Goal: Task Accomplishment & Management: Complete application form

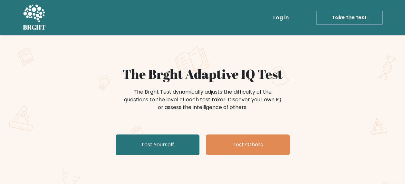
click at [141, 58] on div "The Brght Adaptive IQ Test The Brght Test dynamically adjusts the difficulty of…" at bounding box center [202, 134] width 405 height 199
click at [363, 120] on div "The Brght Adaptive IQ Test The Brght Test dynamically adjusts the difficulty of…" at bounding box center [202, 134] width 405 height 199
click at [185, 95] on div "The Brght Test dynamically adjusts the difficulty of the questions to the level…" at bounding box center [202, 99] width 161 height 23
click at [206, 92] on div "The Brght Test dynamically adjusts the difficulty of the questions to the level…" at bounding box center [202, 99] width 161 height 23
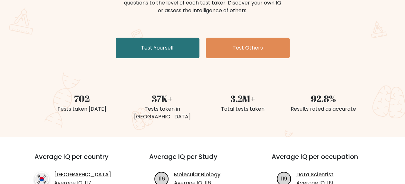
scroll to position [97, 0]
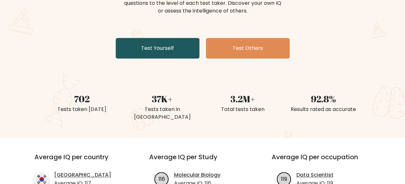
click at [178, 45] on link "Test Yourself" at bounding box center [158, 48] width 84 height 21
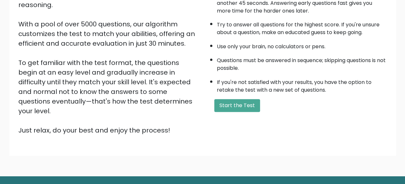
scroll to position [111, 0]
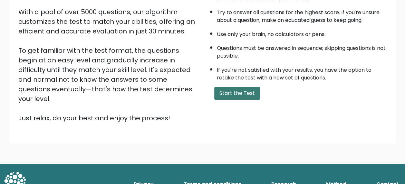
click at [233, 93] on button "Start the Test" at bounding box center [237, 93] width 46 height 13
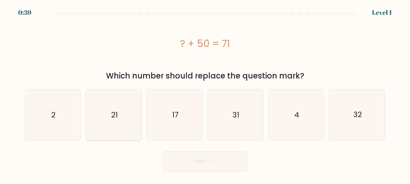
click at [119, 103] on icon "21" at bounding box center [114, 115] width 50 height 50
click at [205, 94] on input "b. 21" at bounding box center [205, 93] width 0 height 2
radio input "true"
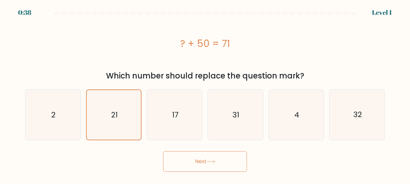
click at [202, 158] on button "Next" at bounding box center [205, 161] width 84 height 21
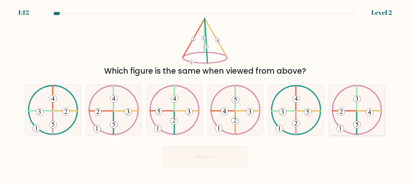
click at [348, 107] on icon at bounding box center [357, 110] width 51 height 50
click at [205, 94] on input "f." at bounding box center [205, 93] width 0 height 2
radio input "true"
click at [233, 162] on button "Next" at bounding box center [205, 157] width 84 height 21
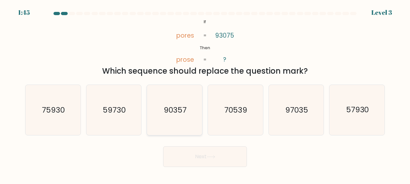
click at [175, 101] on icon "90357" at bounding box center [174, 110] width 50 height 50
click at [205, 94] on input "c. 90357" at bounding box center [205, 93] width 0 height 2
radio input "true"
click at [187, 155] on button "Next" at bounding box center [205, 157] width 84 height 21
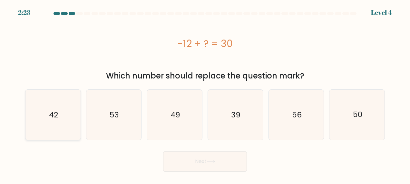
click at [62, 108] on icon "42" at bounding box center [53, 115] width 50 height 50
click at [205, 94] on input "a. 42" at bounding box center [205, 93] width 0 height 2
radio input "true"
click at [188, 166] on button "Next" at bounding box center [205, 161] width 84 height 21
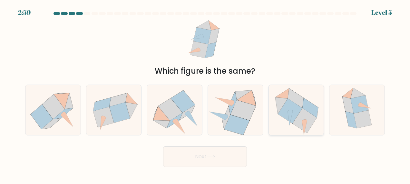
click at [293, 108] on icon at bounding box center [290, 111] width 24 height 25
click at [205, 94] on input "e." at bounding box center [205, 93] width 0 height 2
radio input "true"
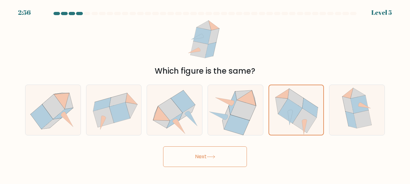
click at [211, 152] on button "Next" at bounding box center [205, 157] width 84 height 21
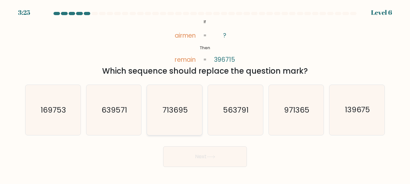
click at [176, 110] on text "713695" at bounding box center [174, 110] width 25 height 10
click at [205, 94] on input "c. 713695" at bounding box center [205, 93] width 0 height 2
radio input "true"
click at [188, 152] on button "Next" at bounding box center [205, 157] width 84 height 21
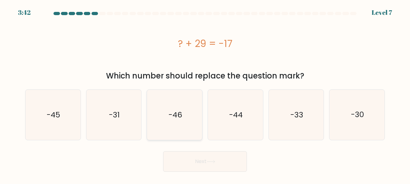
click at [175, 91] on icon "-46" at bounding box center [174, 115] width 50 height 50
click at [205, 92] on input "c. -46" at bounding box center [205, 93] width 0 height 2
radio input "true"
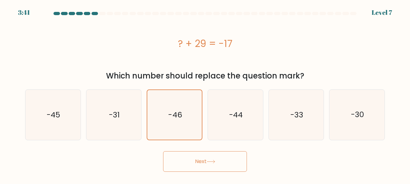
click at [202, 161] on button "Next" at bounding box center [205, 161] width 84 height 21
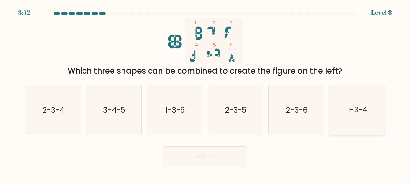
click at [332, 104] on icon "1-3-4" at bounding box center [357, 110] width 50 height 50
click at [205, 94] on input "f. 1-3-4" at bounding box center [205, 93] width 0 height 2
radio input "true"
click at [202, 158] on button "Next" at bounding box center [205, 157] width 84 height 21
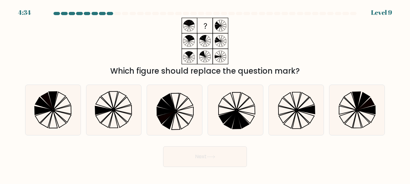
click at [373, 12] on div at bounding box center [204, 15] width 367 height 6
click at [23, 11] on div "4:32" at bounding box center [24, 13] width 13 height 10
click at [261, 56] on div "Which figure should replace the question mark?" at bounding box center [204, 47] width 367 height 59
click at [71, 109] on icon at bounding box center [62, 110] width 18 height 8
click at [205, 94] on input "a." at bounding box center [205, 93] width 0 height 2
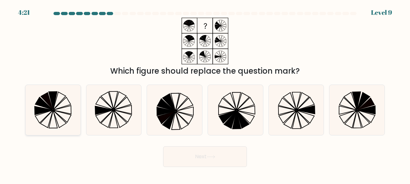
radio input "true"
click at [180, 159] on button "Next" at bounding box center [205, 157] width 84 height 21
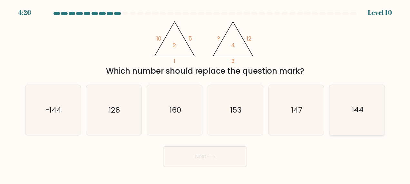
click at [337, 107] on icon "144" at bounding box center [357, 110] width 50 height 50
click at [205, 94] on input "f. 144" at bounding box center [205, 93] width 0 height 2
radio input "true"
click at [106, 132] on icon "126" at bounding box center [114, 110] width 50 height 50
click at [205, 94] on input "b. 126" at bounding box center [205, 93] width 0 height 2
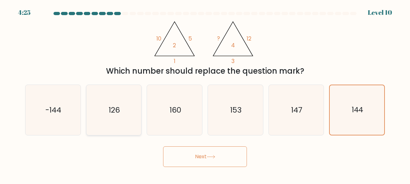
radio input "true"
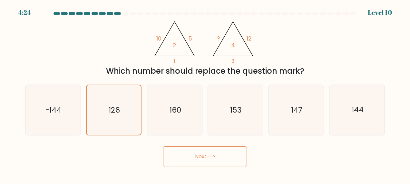
click at [177, 166] on button "Next" at bounding box center [205, 157] width 84 height 21
